Goal: Navigation & Orientation: Find specific page/section

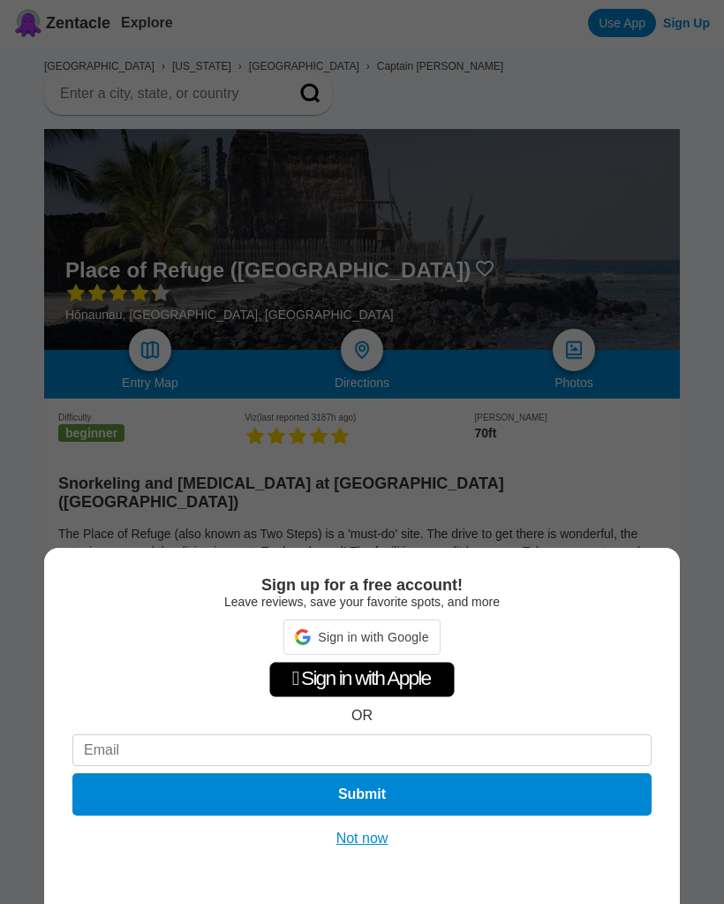
scroll to position [106, 0]
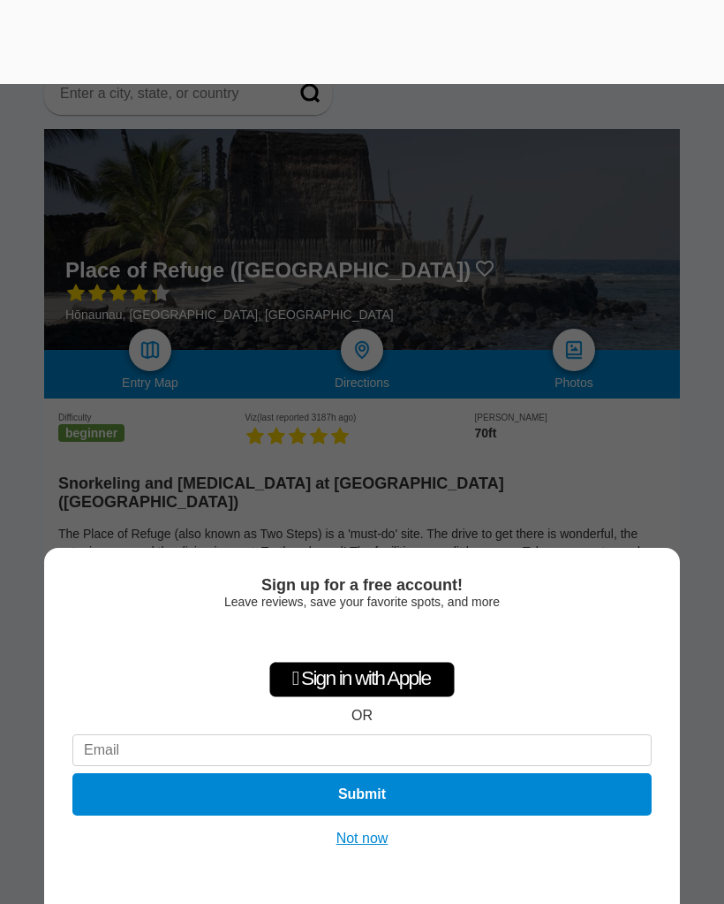
click at [357, 830] on button "Not now" at bounding box center [362, 839] width 63 height 18
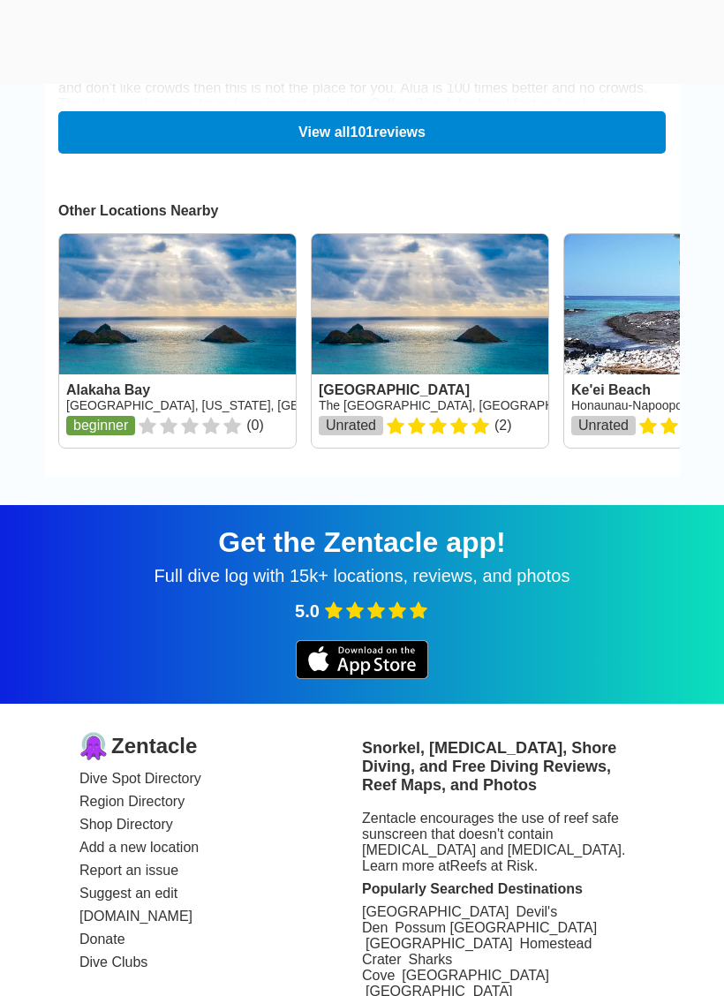
scroll to position [2941, 0]
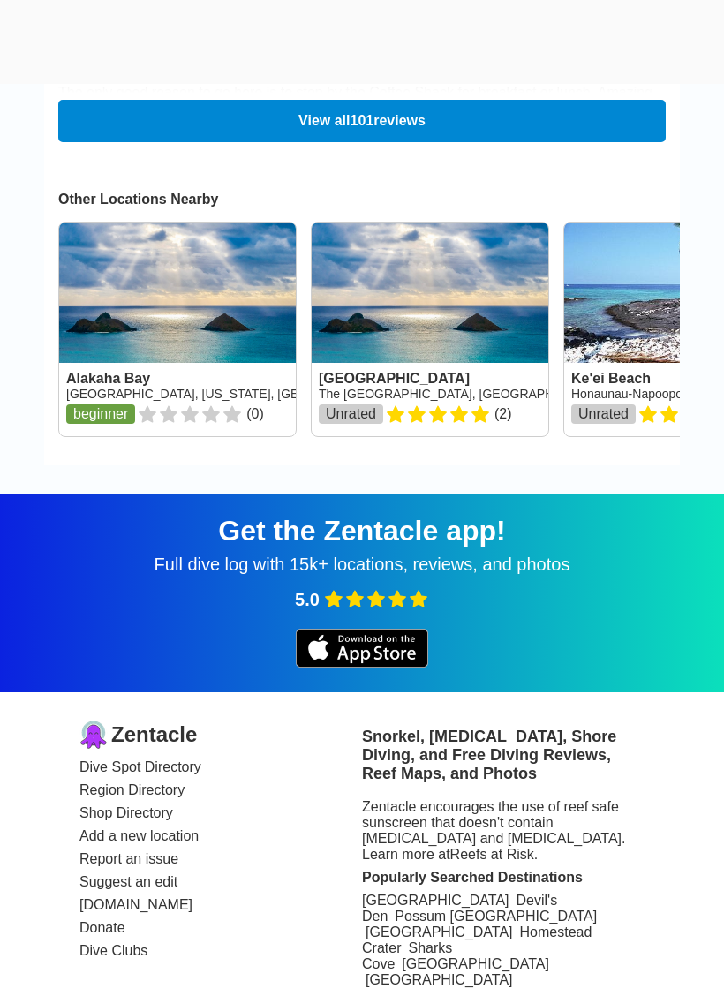
click at [119, 760] on link "Dive Spot Directory" at bounding box center [221, 768] width 283 height 16
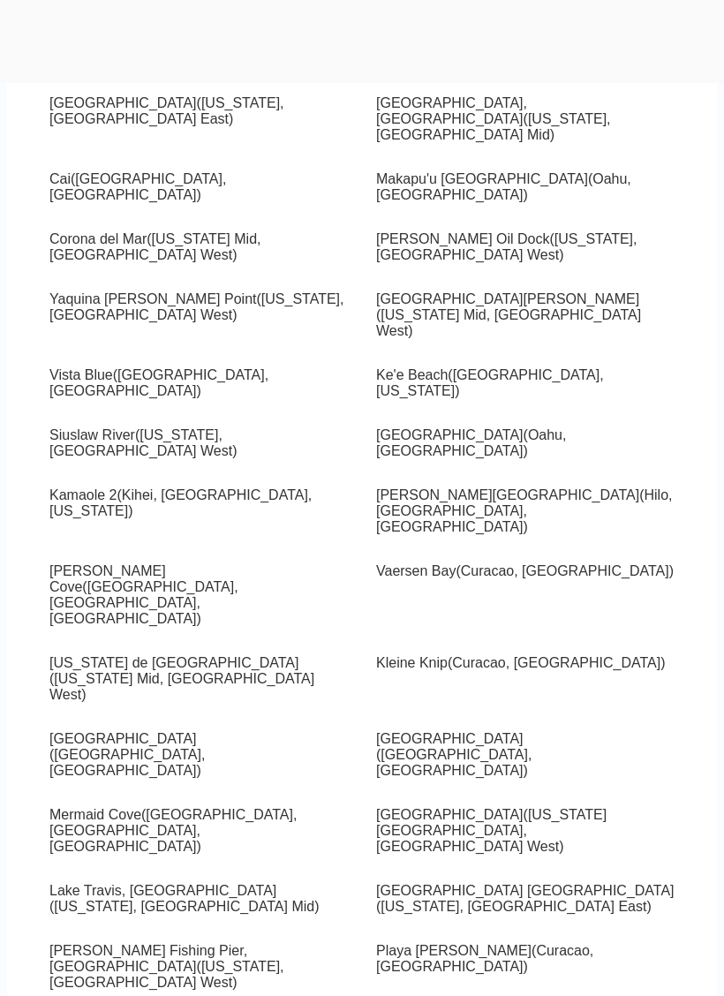
scroll to position [6366, 0]
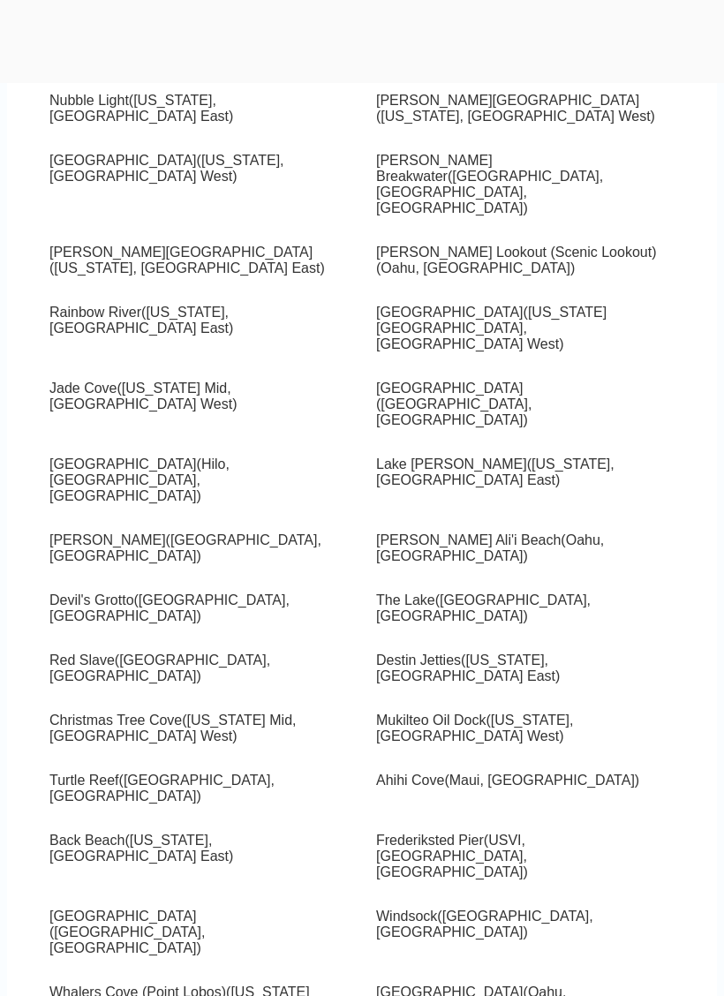
scroll to position [2904, 0]
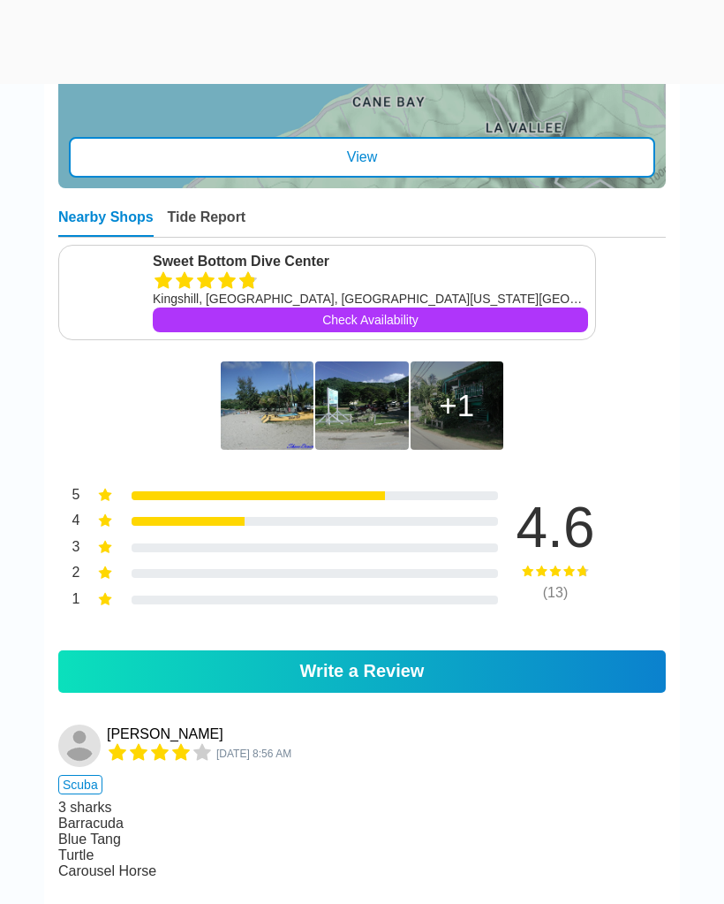
scroll to position [837, 0]
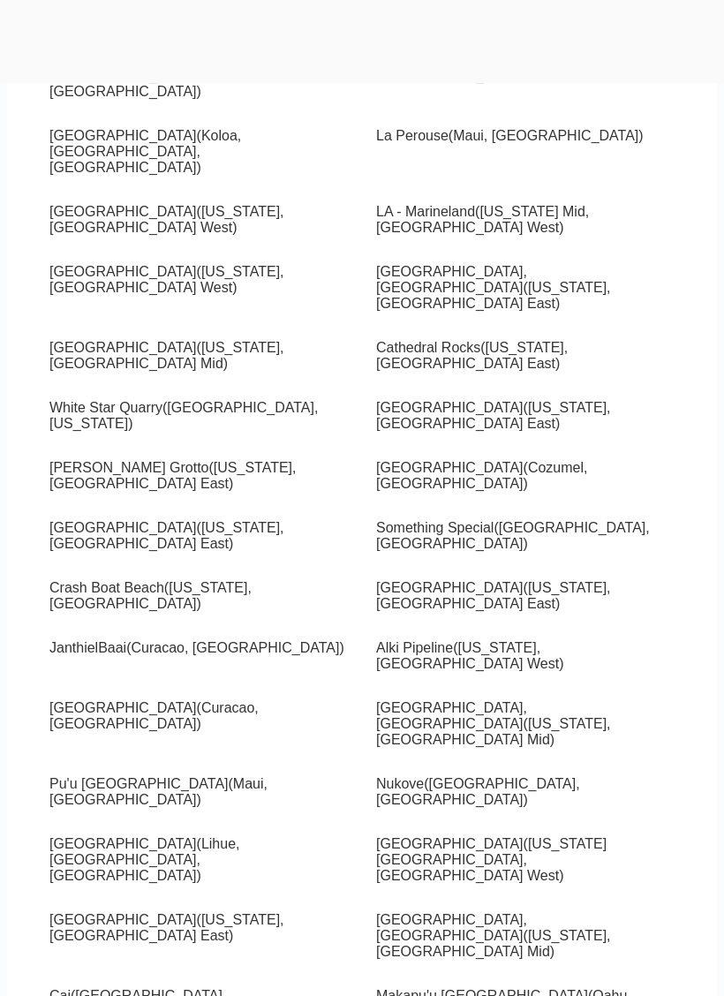
scroll to position [5550, 0]
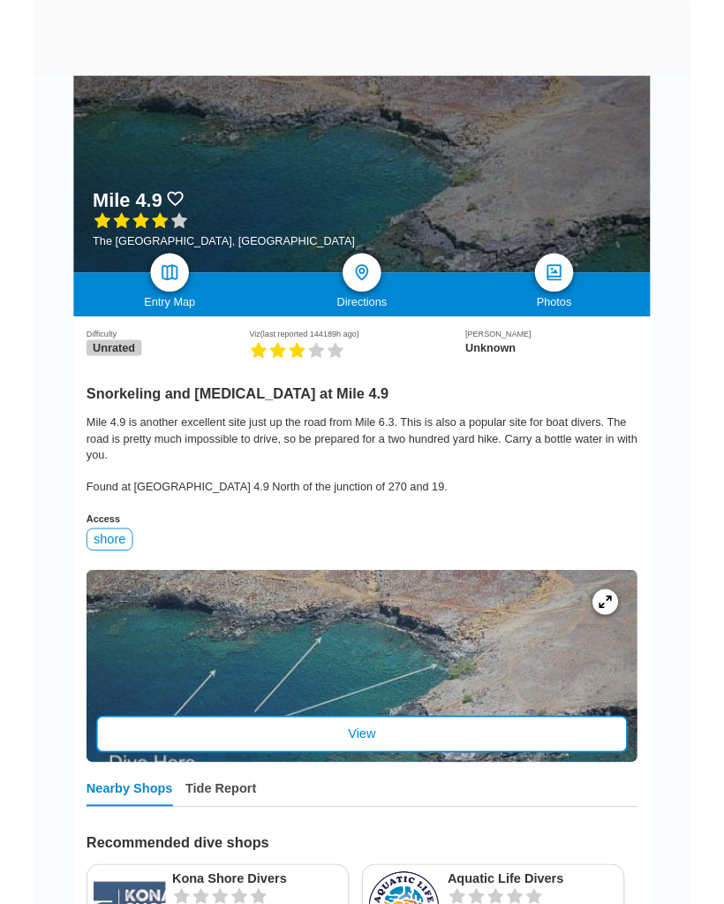
scroll to position [144, 0]
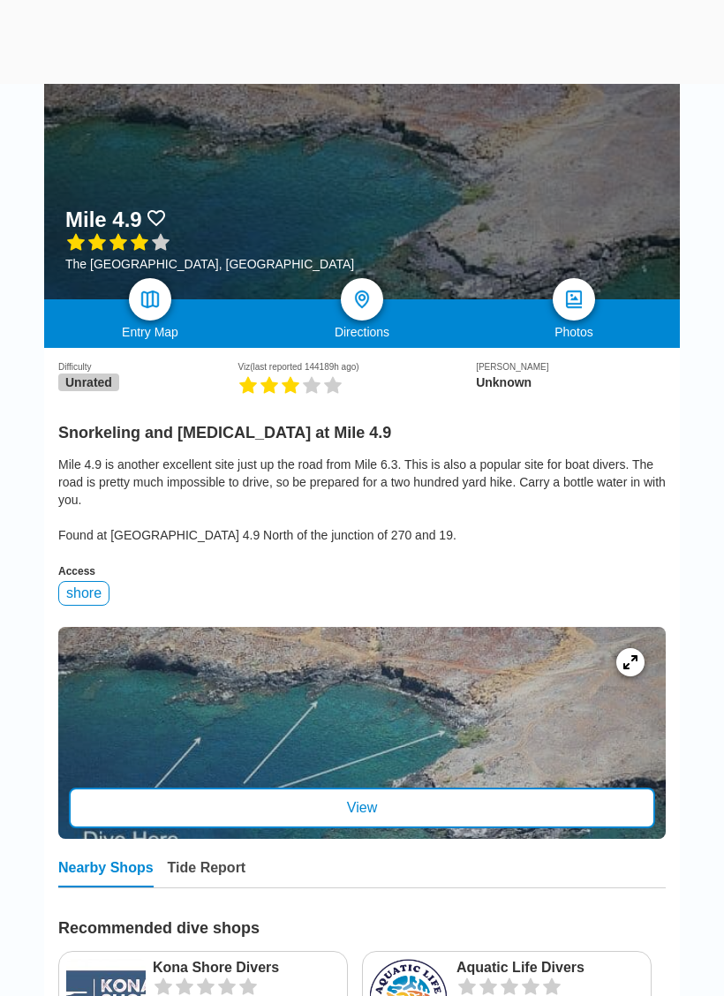
click at [475, 798] on div "View" at bounding box center [362, 808] width 587 height 41
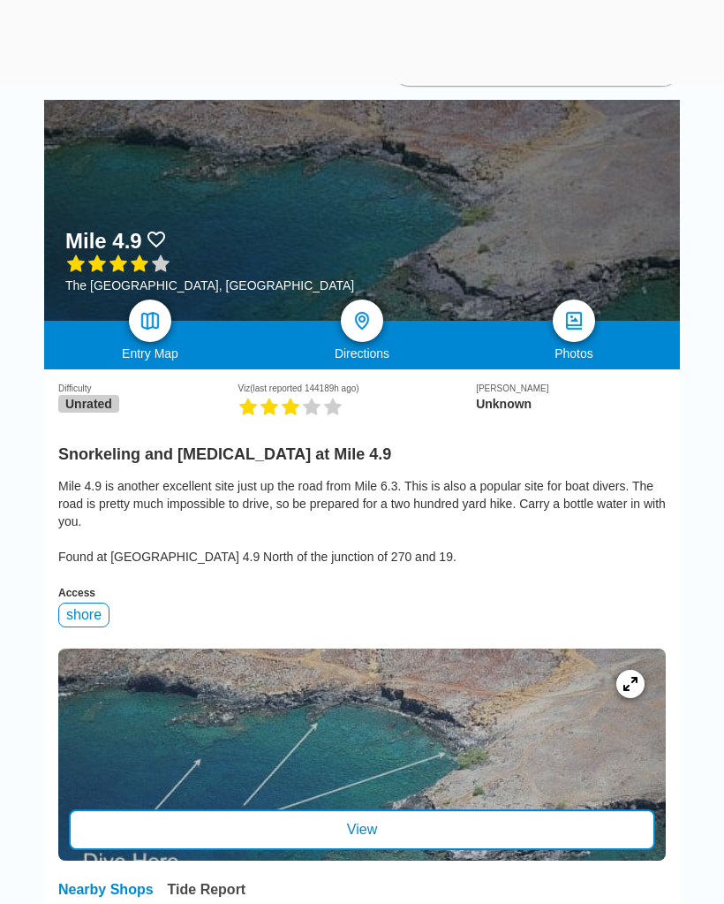
scroll to position [0, 0]
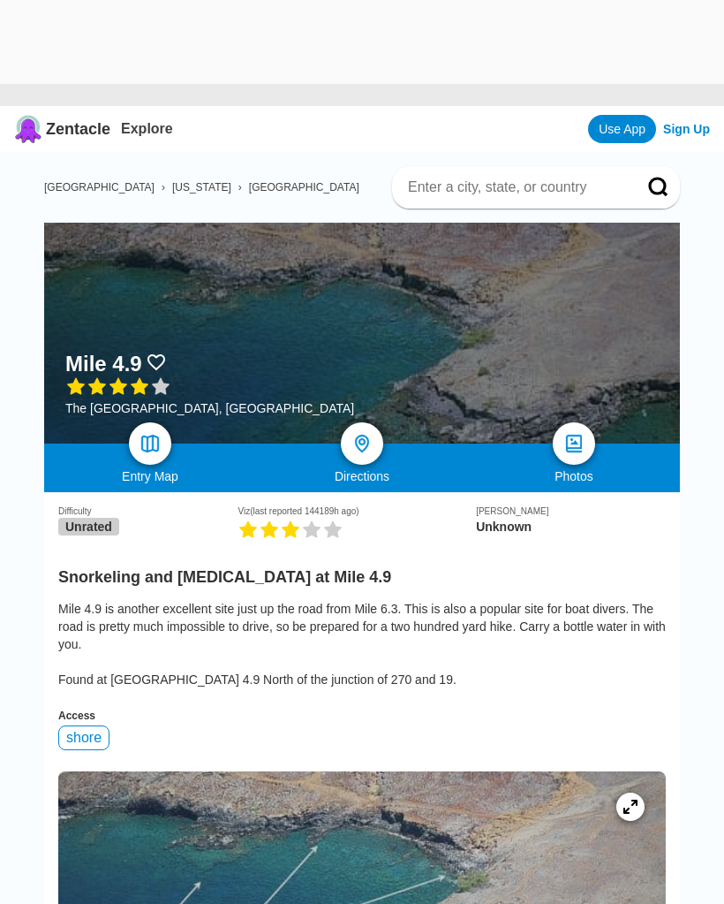
click at [489, 298] on div at bounding box center [362, 333] width 636 height 221
click at [150, 449] on img at bounding box center [150, 443] width 21 height 21
